Goal: Transaction & Acquisition: Purchase product/service

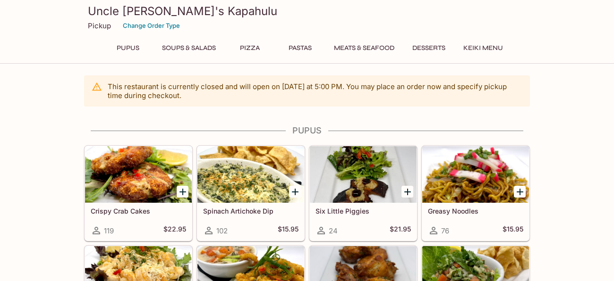
click at [248, 50] on button "Pizza" at bounding box center [250, 48] width 42 height 13
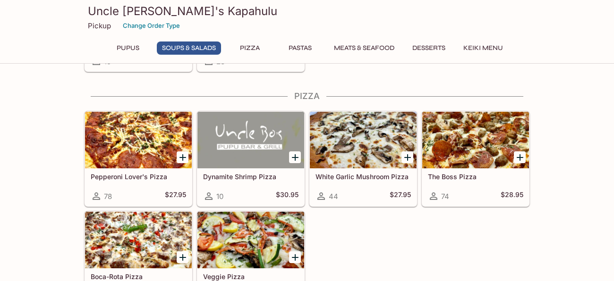
scroll to position [815, 0]
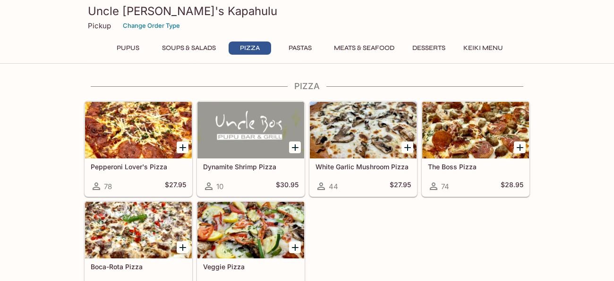
click at [295, 43] on button "Pastas" at bounding box center [300, 48] width 42 height 13
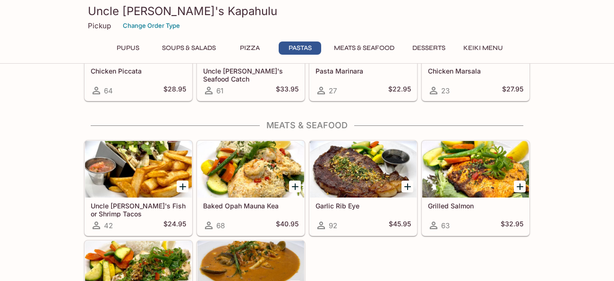
scroll to position [1248, 0]
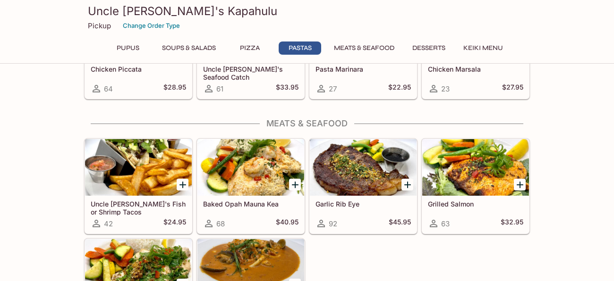
click at [376, 50] on button "Meats & Seafood" at bounding box center [364, 48] width 71 height 13
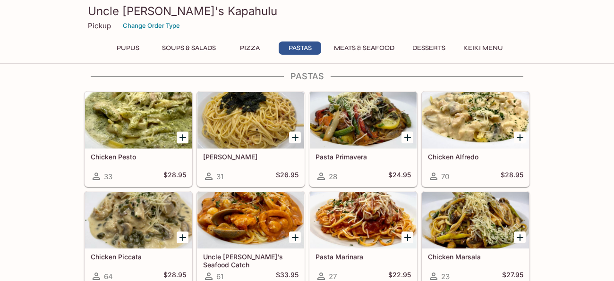
scroll to position [1045, 0]
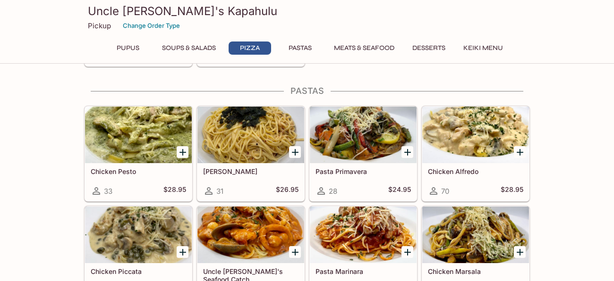
click at [441, 47] on button "Desserts" at bounding box center [428, 48] width 43 height 13
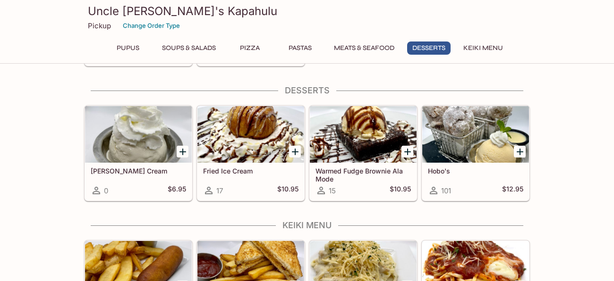
scroll to position [1520, 0]
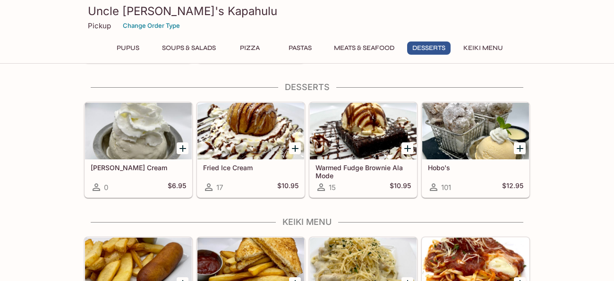
click at [122, 52] on button "Pupus" at bounding box center [128, 48] width 42 height 13
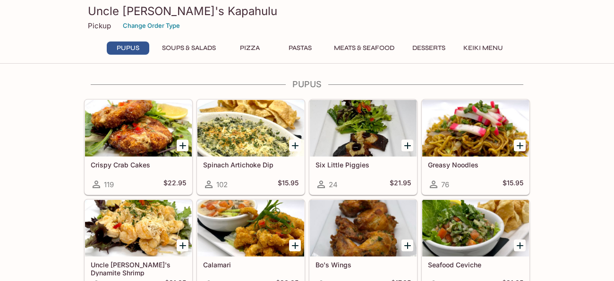
scroll to position [45, 0]
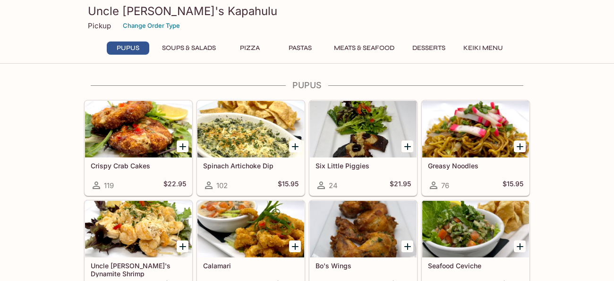
click at [122, 52] on button "Pupus" at bounding box center [128, 48] width 42 height 13
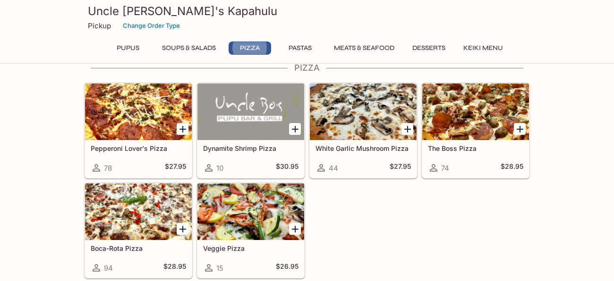
scroll to position [835, 0]
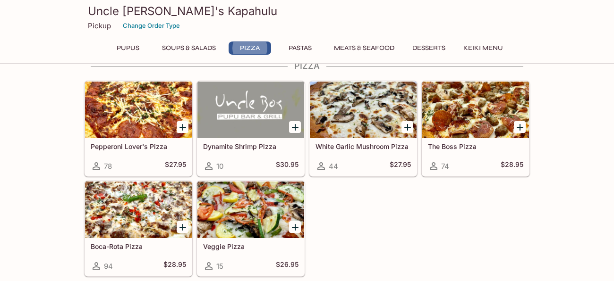
click at [297, 50] on button "Pastas" at bounding box center [300, 48] width 42 height 13
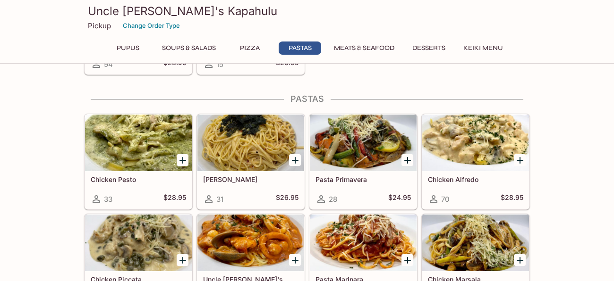
scroll to position [1050, 0]
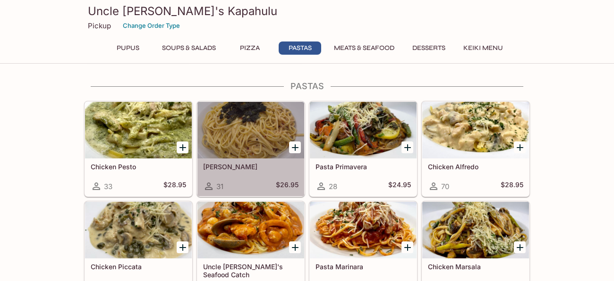
click at [225, 170] on h5 "[PERSON_NAME]" at bounding box center [250, 167] width 95 height 8
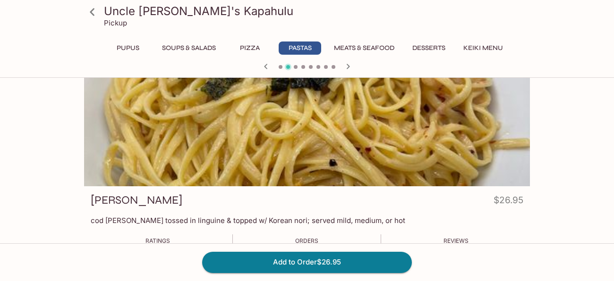
scroll to position [23, 0]
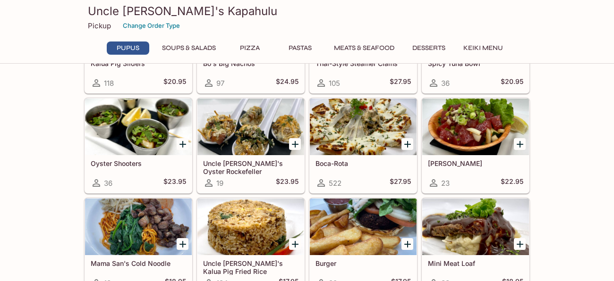
scroll to position [350, 0]
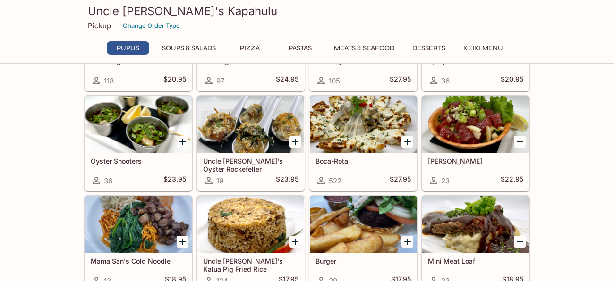
click at [302, 42] on button "Pastas" at bounding box center [300, 48] width 42 height 13
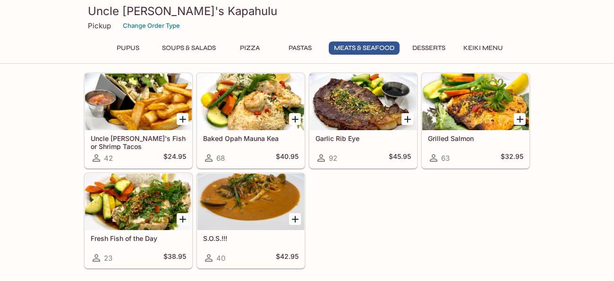
scroll to position [1314, 0]
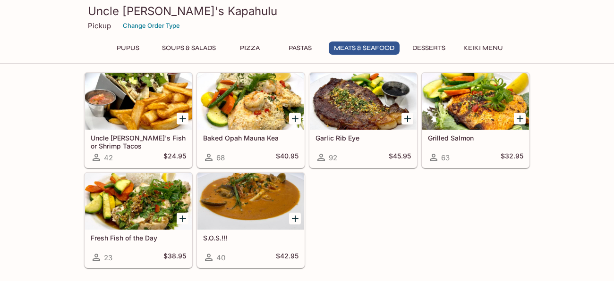
click at [163, 236] on h5 "Fresh Fish of the Day" at bounding box center [138, 238] width 95 height 8
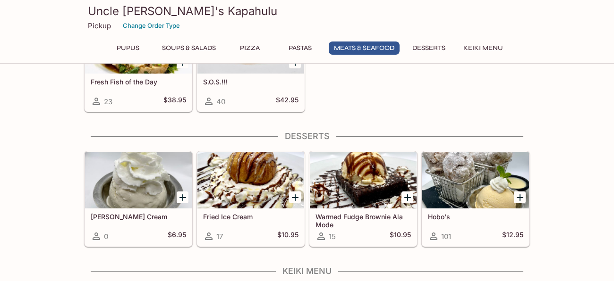
scroll to position [1467, 0]
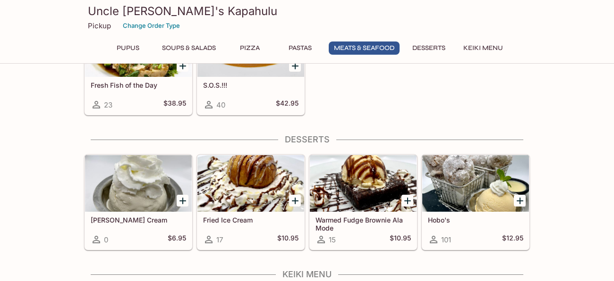
click at [476, 182] on div at bounding box center [475, 183] width 107 height 57
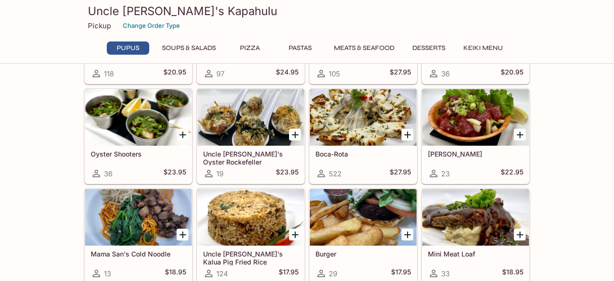
scroll to position [358, 0]
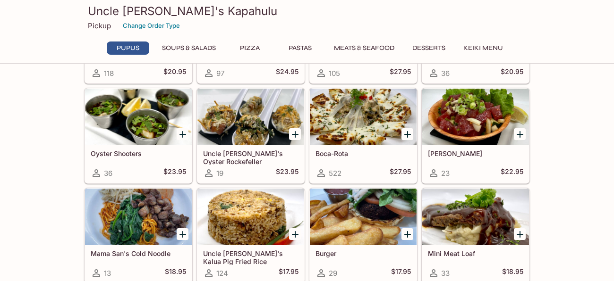
click at [373, 43] on button "Meats & Seafood" at bounding box center [364, 48] width 71 height 13
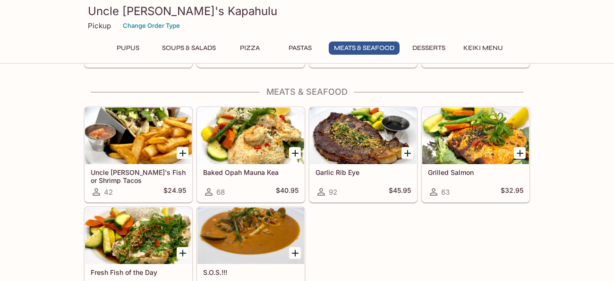
scroll to position [1284, 0]
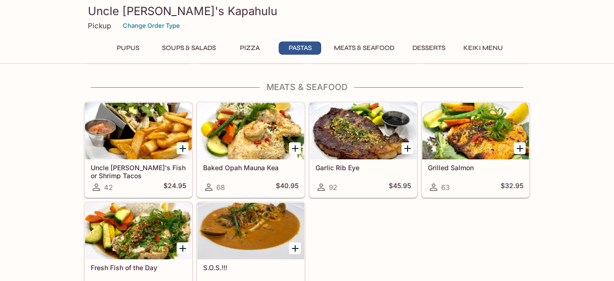
click at [455, 131] on div at bounding box center [475, 131] width 107 height 57
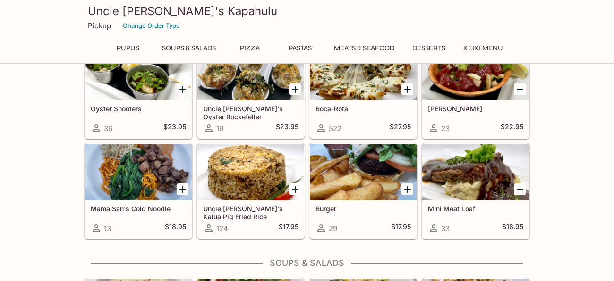
scroll to position [399, 0]
